Goal: Complete application form

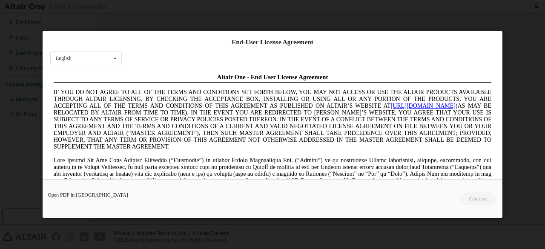
click at [515, 57] on div "End-User License Agreement English English Chinese French German Japanese Korea…" at bounding box center [272, 124] width 545 height 249
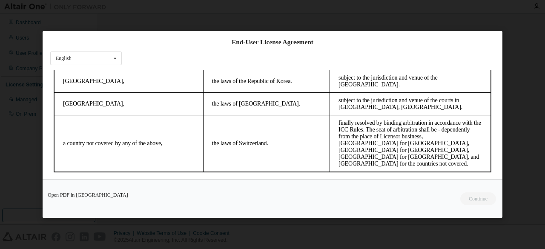
scroll to position [37, 0]
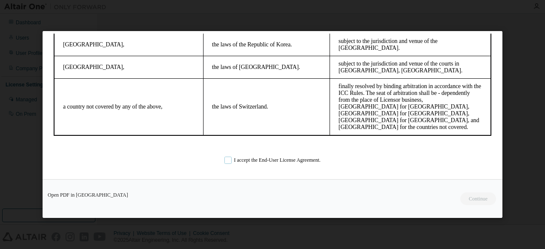
click at [266, 159] on label "I accept the End-User License Agreement." at bounding box center [272, 160] width 96 height 7
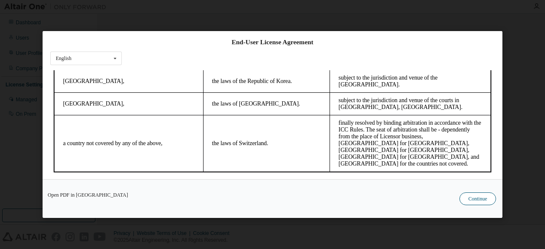
click at [492, 197] on button "Continue" at bounding box center [478, 198] width 37 height 13
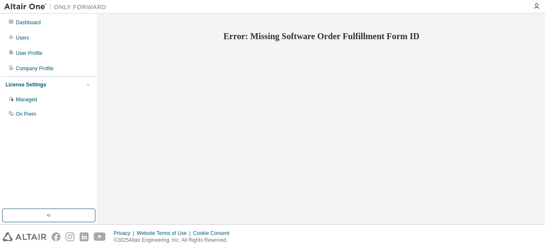
click at [331, 125] on div "Error: Missing Software Order Fulfillment Form ID" at bounding box center [321, 119] width 439 height 202
click at [422, 72] on div "Error: Missing Software Order Fulfillment Form ID" at bounding box center [321, 119] width 439 height 202
click at [321, 128] on div "Error: Missing Software Order Fulfillment Form ID" at bounding box center [321, 119] width 439 height 202
click at [269, 163] on div "Error: Missing Software Order Fulfillment Form ID" at bounding box center [321, 119] width 439 height 202
click at [329, 166] on div "Error: Missing Software Order Fulfillment Form ID" at bounding box center [321, 119] width 439 height 202
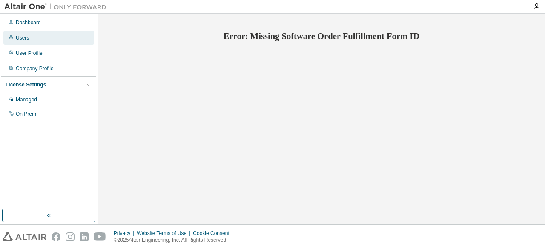
click at [43, 34] on div "Users" at bounding box center [48, 38] width 91 height 14
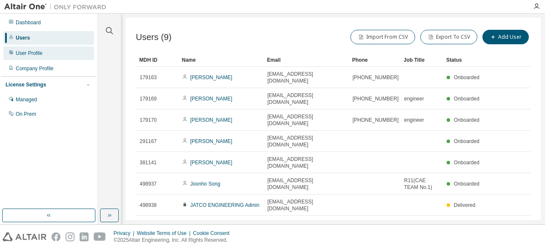
click at [51, 49] on div "User Profile" at bounding box center [48, 53] width 91 height 14
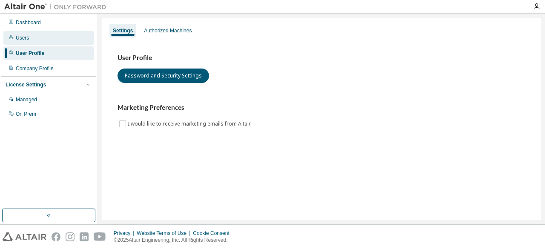
click at [57, 40] on div "Users" at bounding box center [48, 38] width 91 height 14
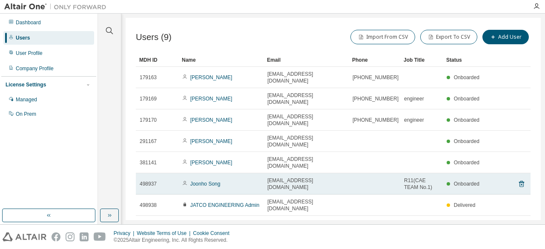
scroll to position [23, 0]
